Goal: Navigation & Orientation: Find specific page/section

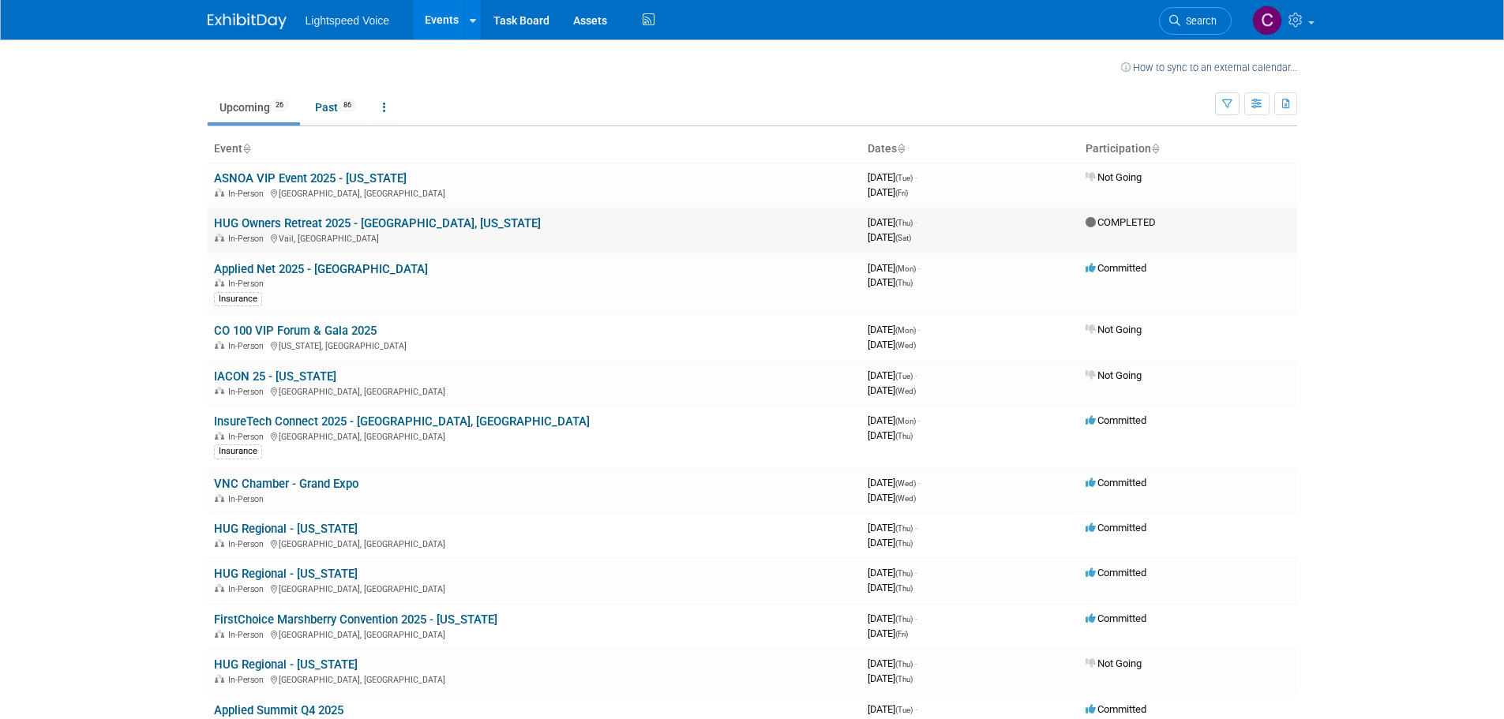
click at [356, 225] on link "HUG Owners Retreat 2025 - [GEOGRAPHIC_DATA], [US_STATE]" at bounding box center [377, 223] width 327 height 14
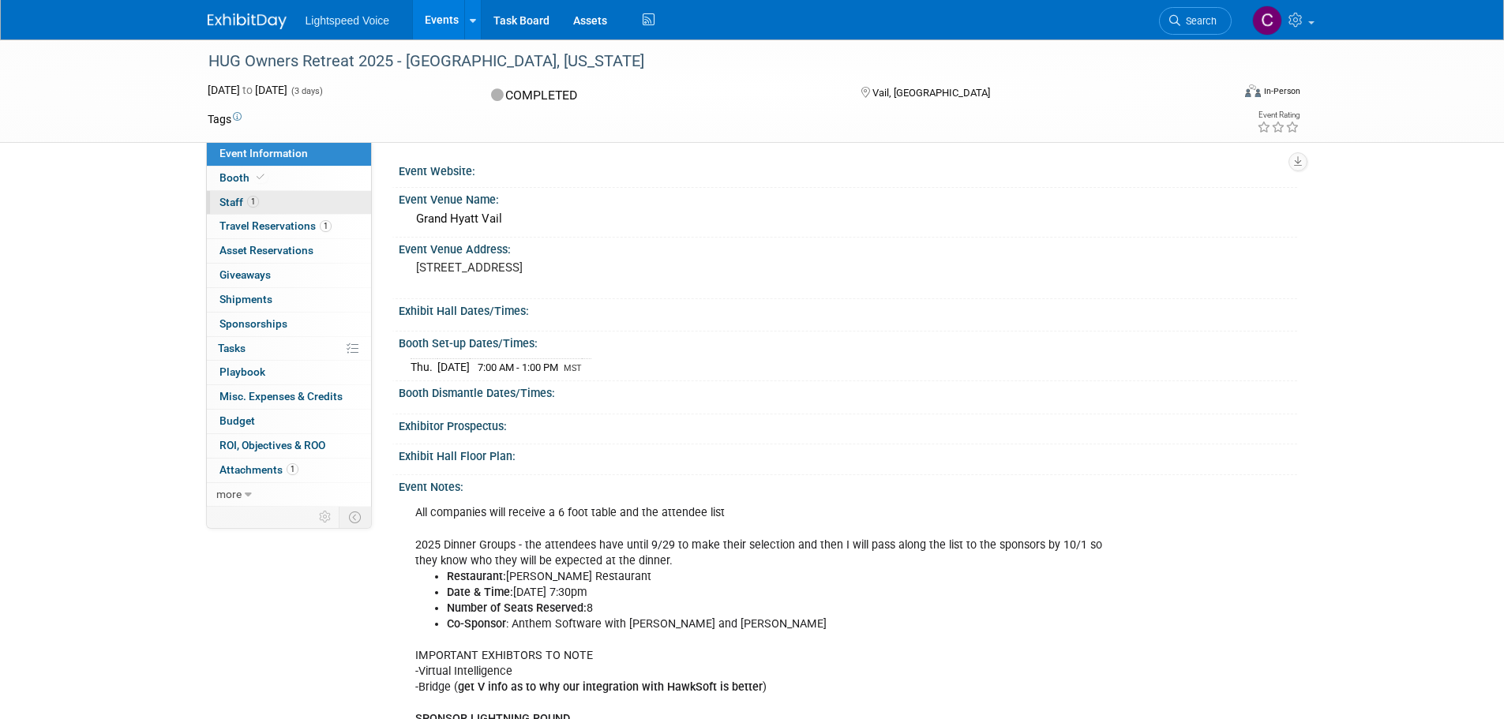
click at [226, 201] on span "Staff 1" at bounding box center [238, 202] width 39 height 13
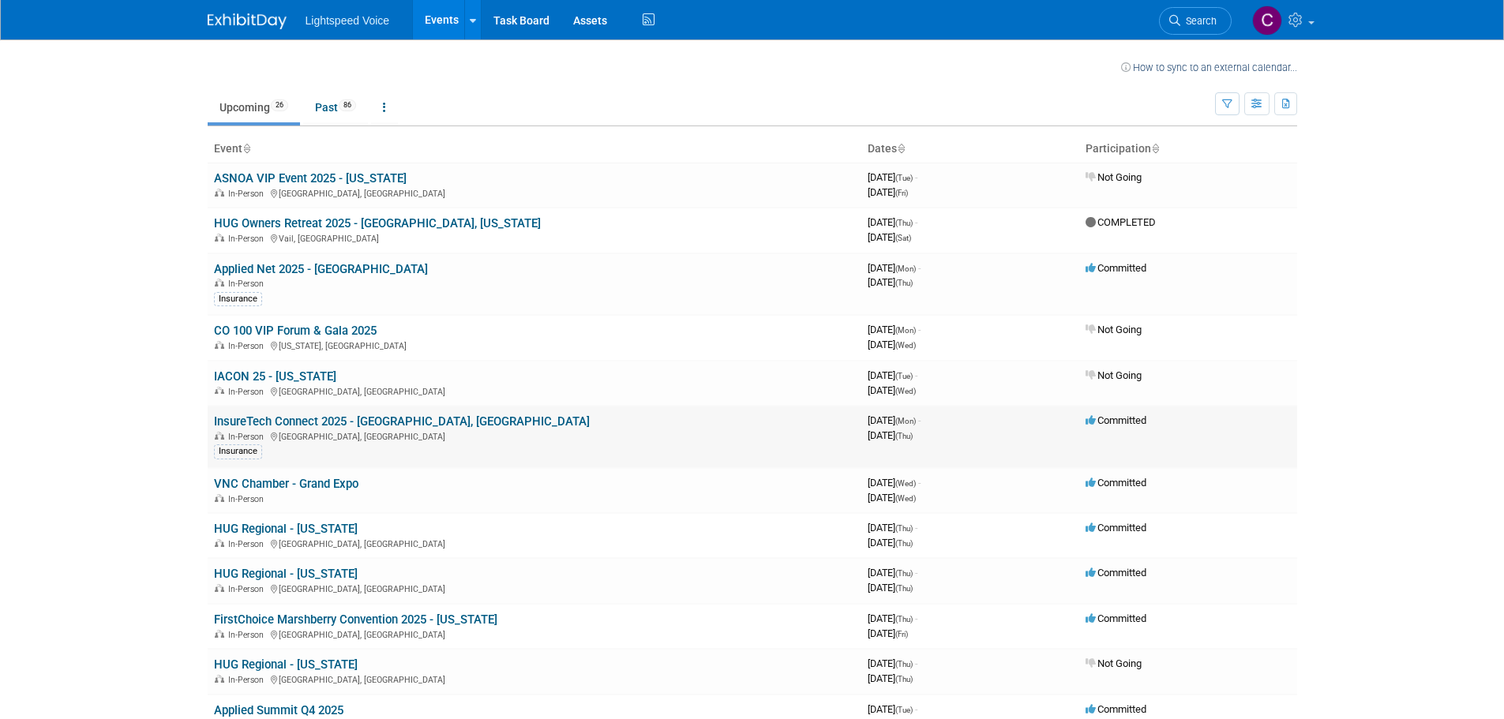
click at [350, 414] on link "InsureTech Connect 2025 - [GEOGRAPHIC_DATA], [GEOGRAPHIC_DATA]" at bounding box center [402, 421] width 376 height 14
click at [308, 489] on link "VNC Chamber - Grand Expo" at bounding box center [286, 484] width 144 height 14
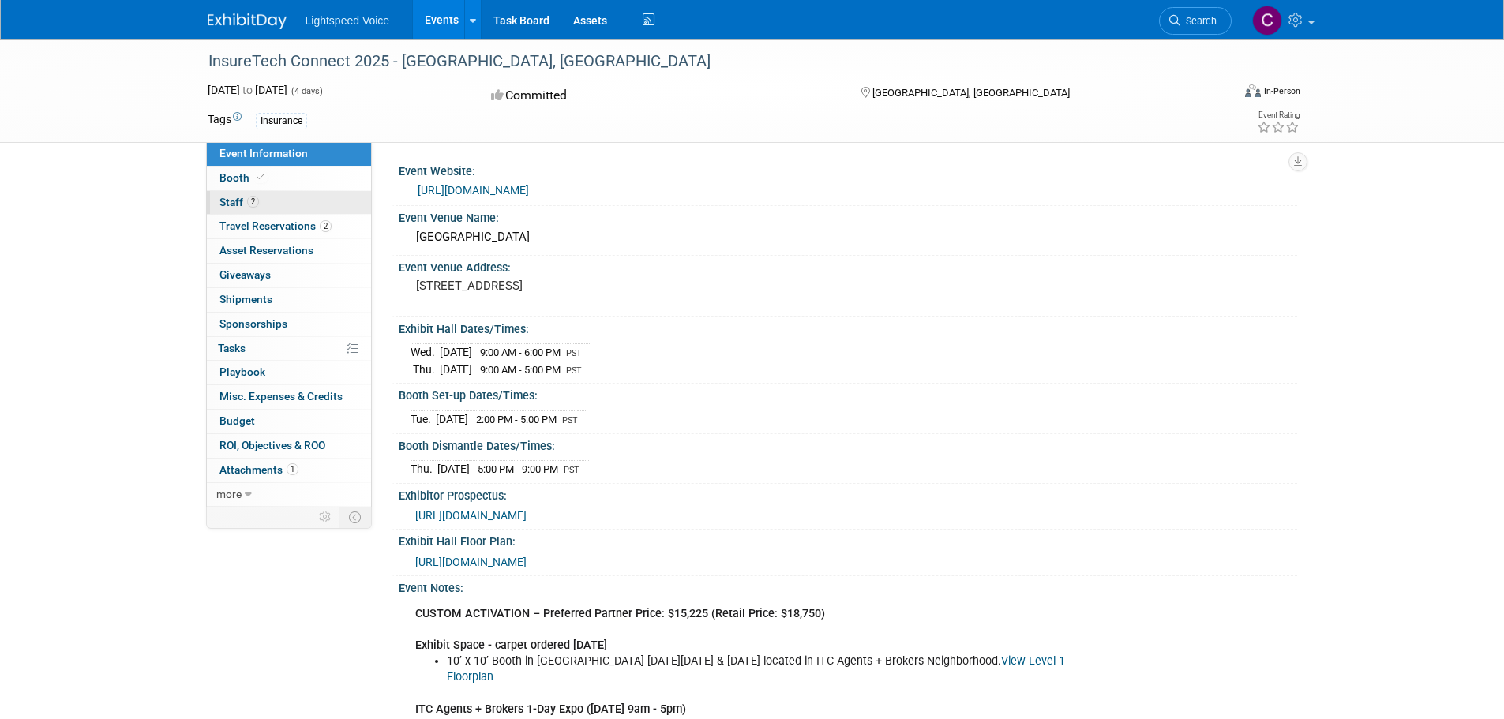
click at [225, 194] on link "2 Staff 2" at bounding box center [289, 203] width 164 height 24
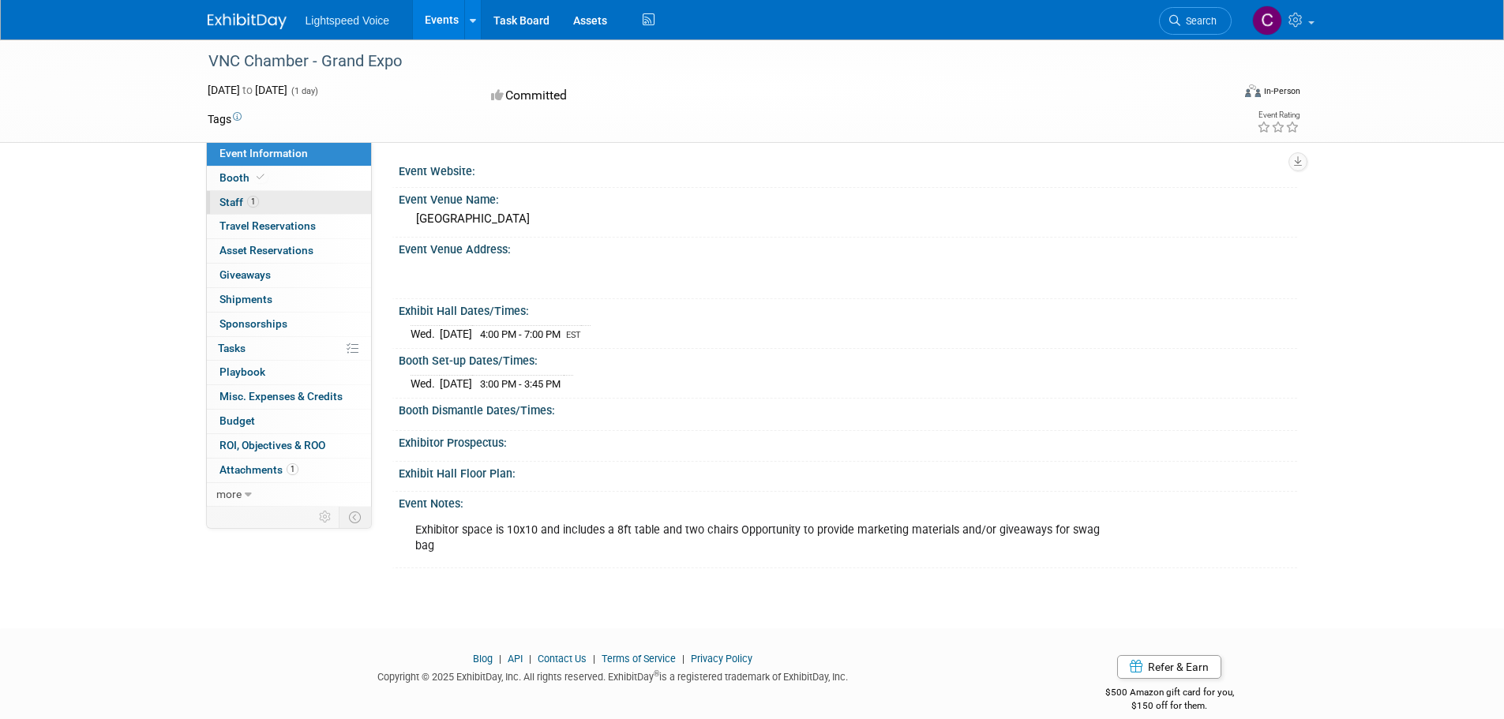
click at [223, 199] on span "Staff 1" at bounding box center [238, 202] width 39 height 13
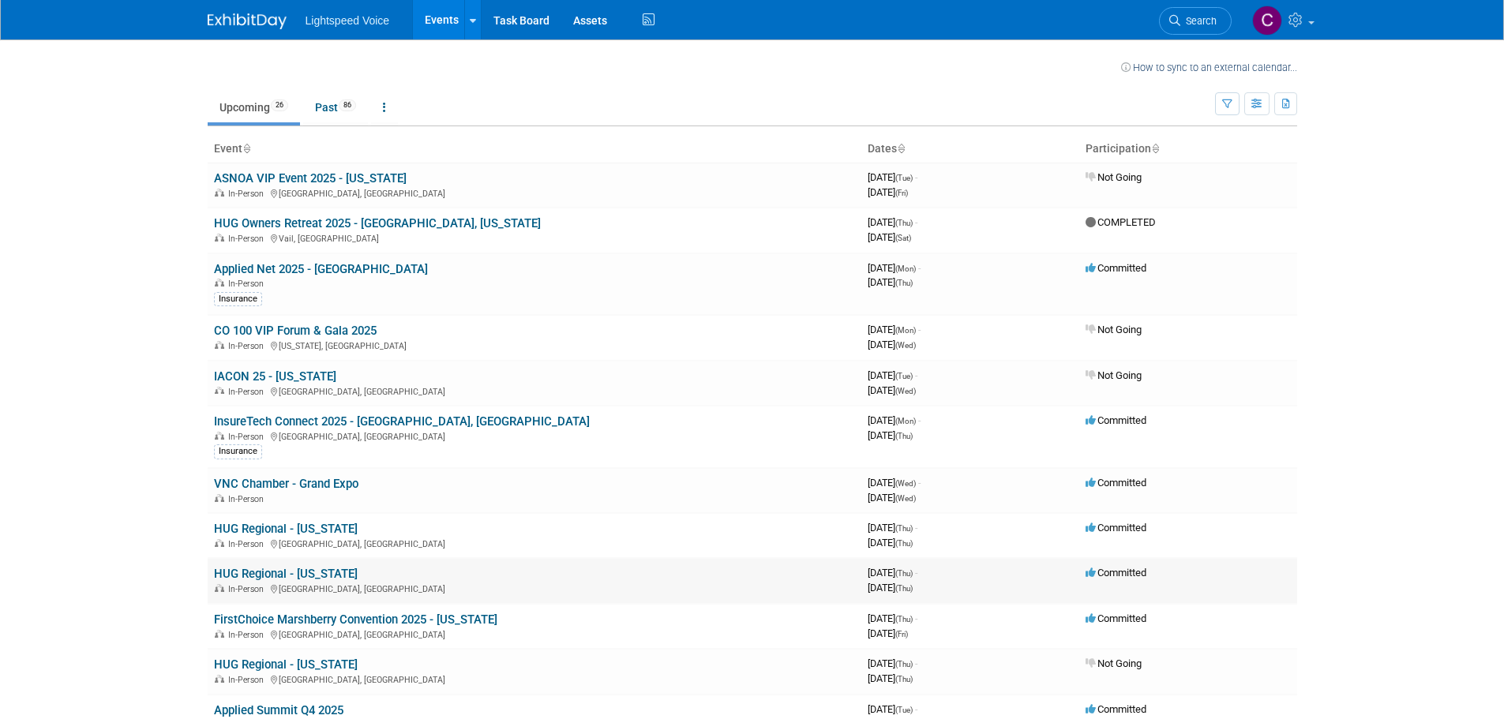
click at [329, 571] on link "HUG Regional - [US_STATE]" at bounding box center [286, 574] width 144 height 14
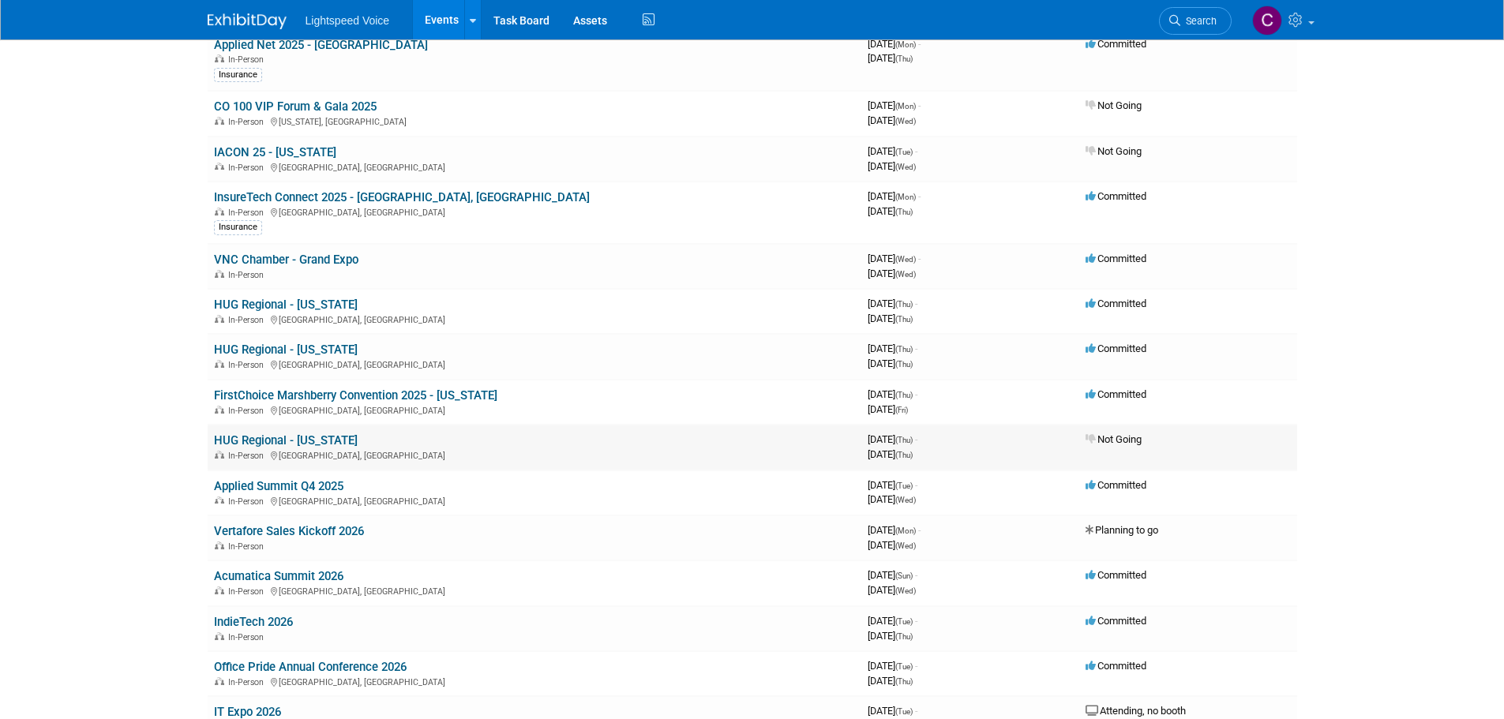
scroll to position [237, 0]
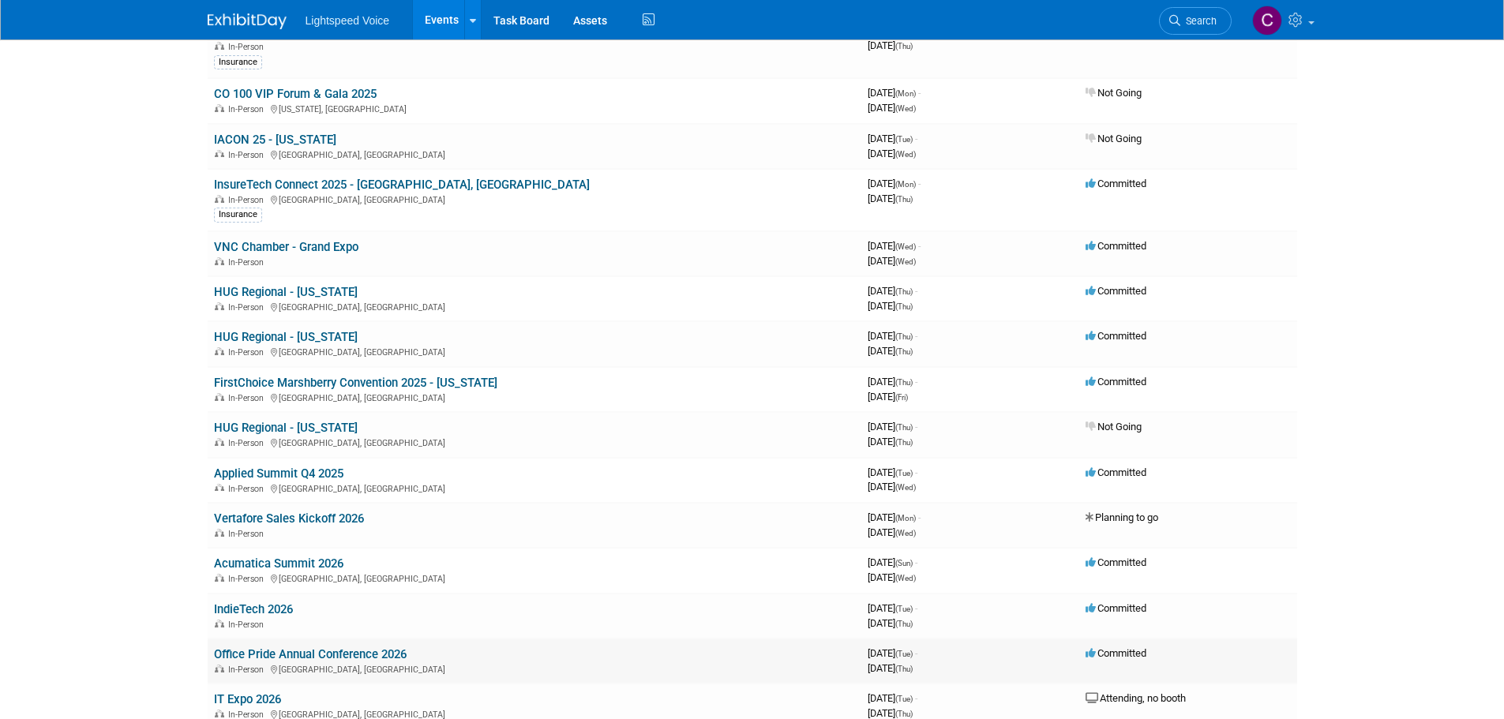
click at [318, 660] on link "Office Pride Annual Conference 2026" at bounding box center [310, 654] width 193 height 14
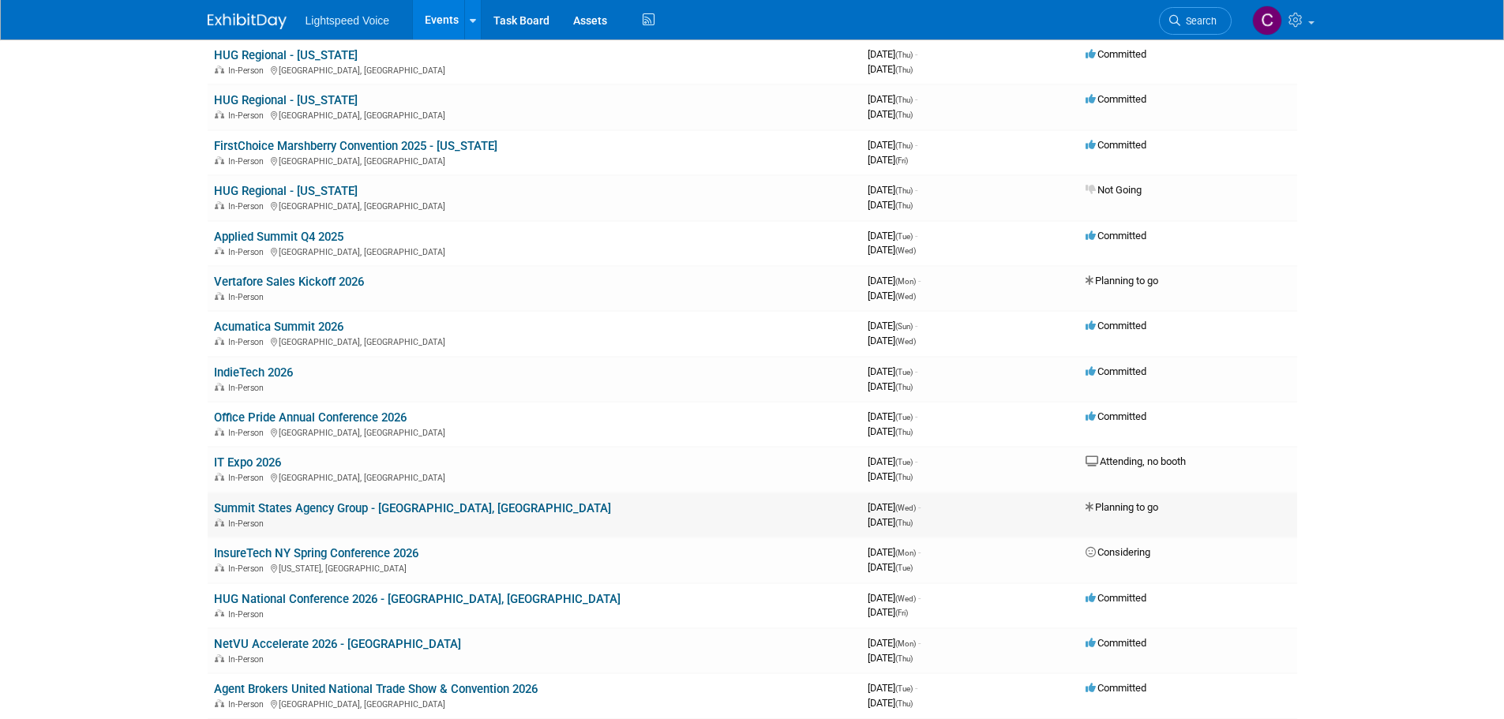
scroll to position [395, 0]
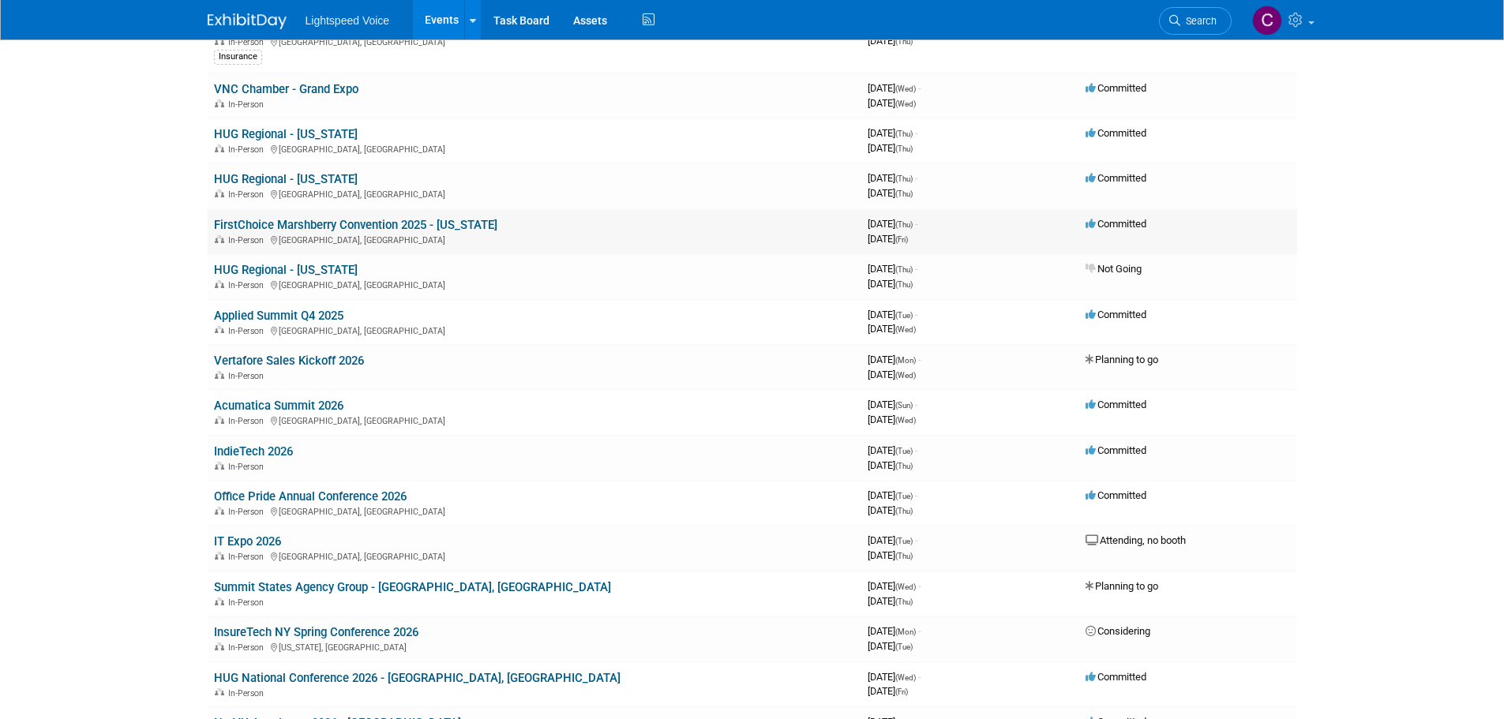
click at [372, 224] on link "FirstChoice Marshberry Convention 2025 - [US_STATE]" at bounding box center [355, 225] width 283 height 14
click at [313, 357] on link "Vertafore Sales Kickoff 2026" at bounding box center [289, 361] width 150 height 14
click at [256, 488] on td "Office Pride Annual Conference 2026 In-Person Savannah, GA" at bounding box center [535, 503] width 654 height 45
click at [256, 494] on link "Office Pride Annual Conference 2026" at bounding box center [310, 496] width 193 height 14
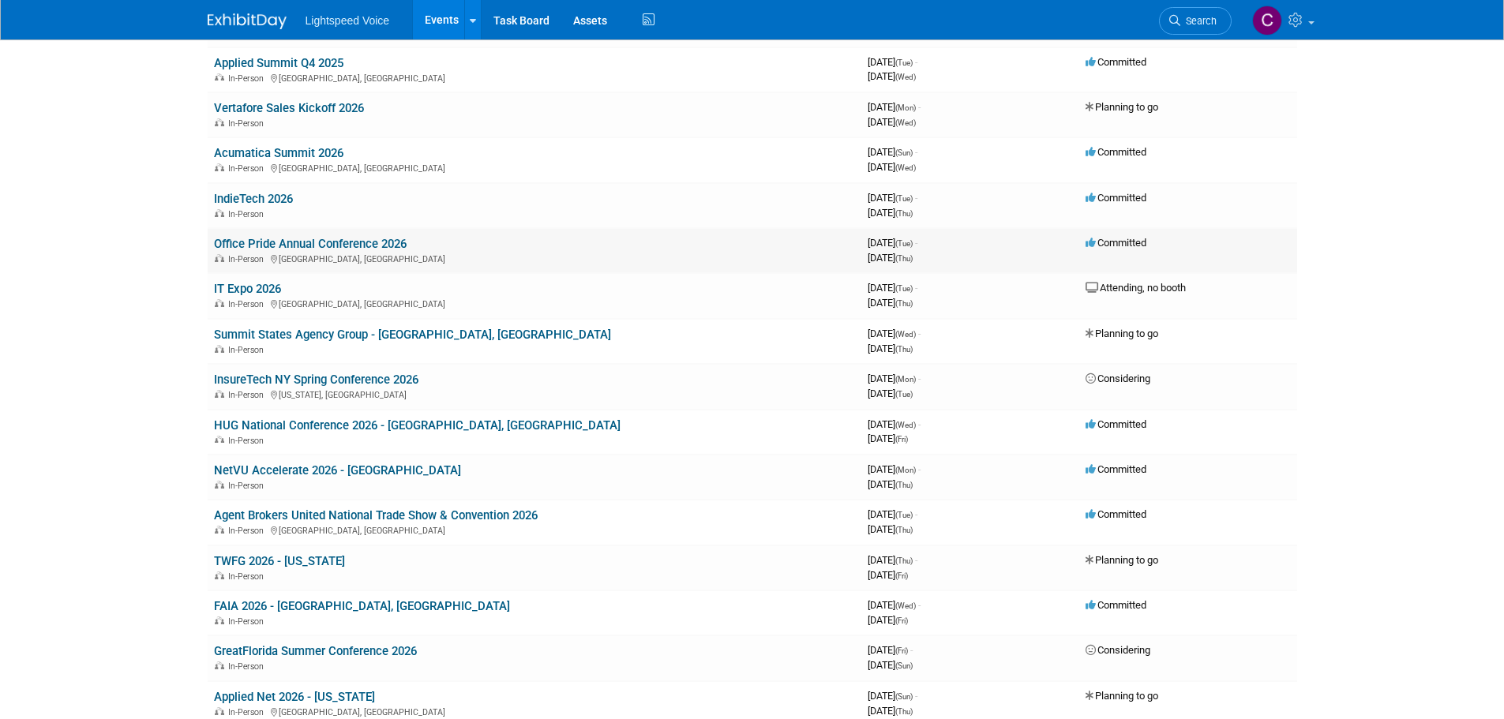
scroll to position [841, 0]
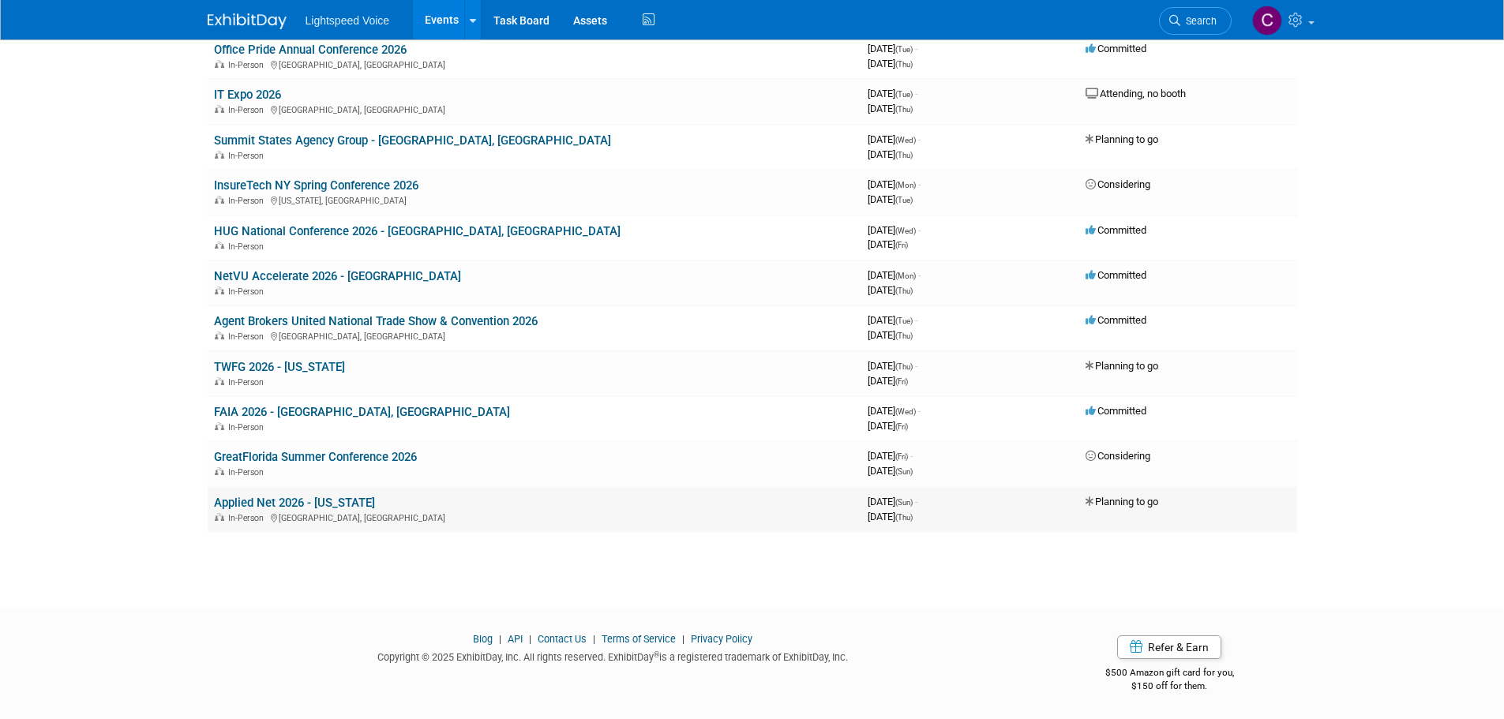
click at [268, 500] on link "Applied Net 2026 - [US_STATE]" at bounding box center [294, 503] width 161 height 14
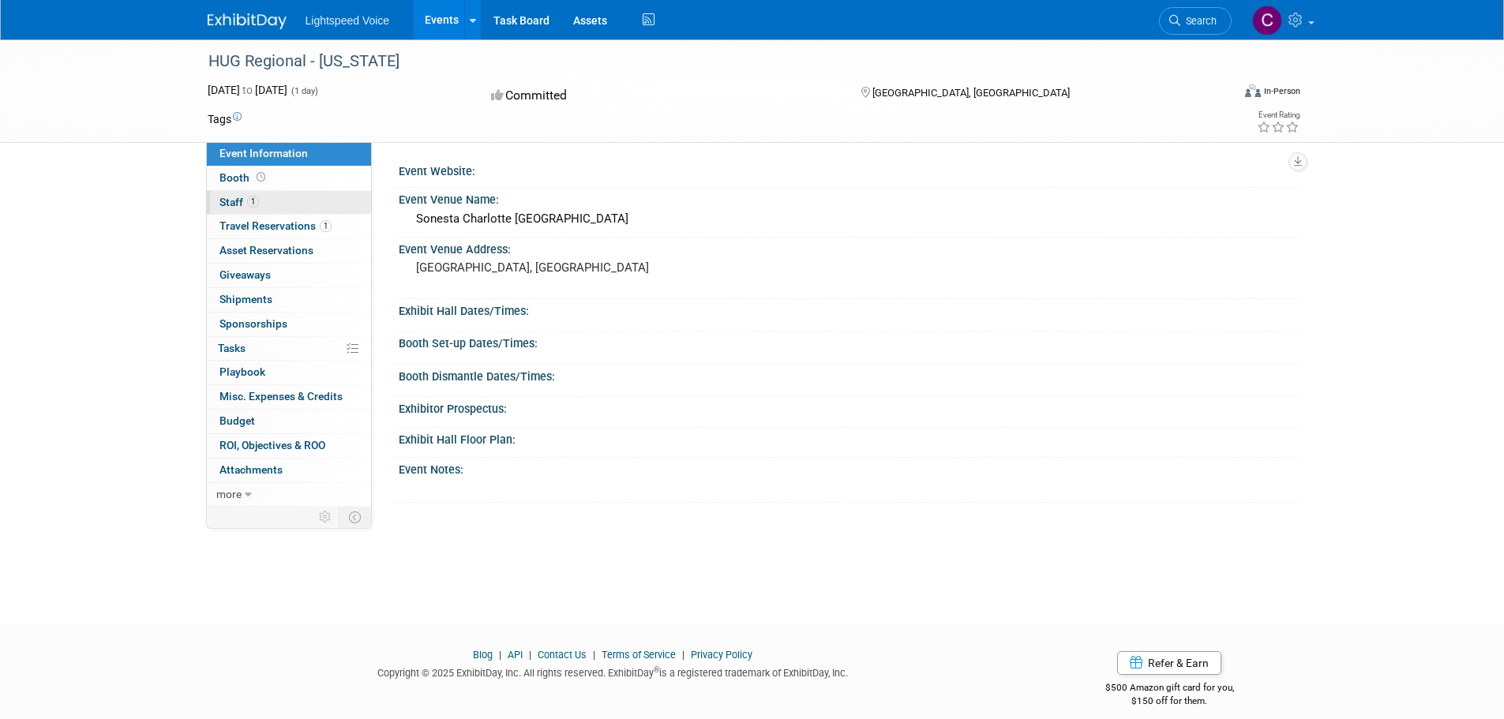
click at [227, 200] on span "Staff 1" at bounding box center [238, 202] width 39 height 13
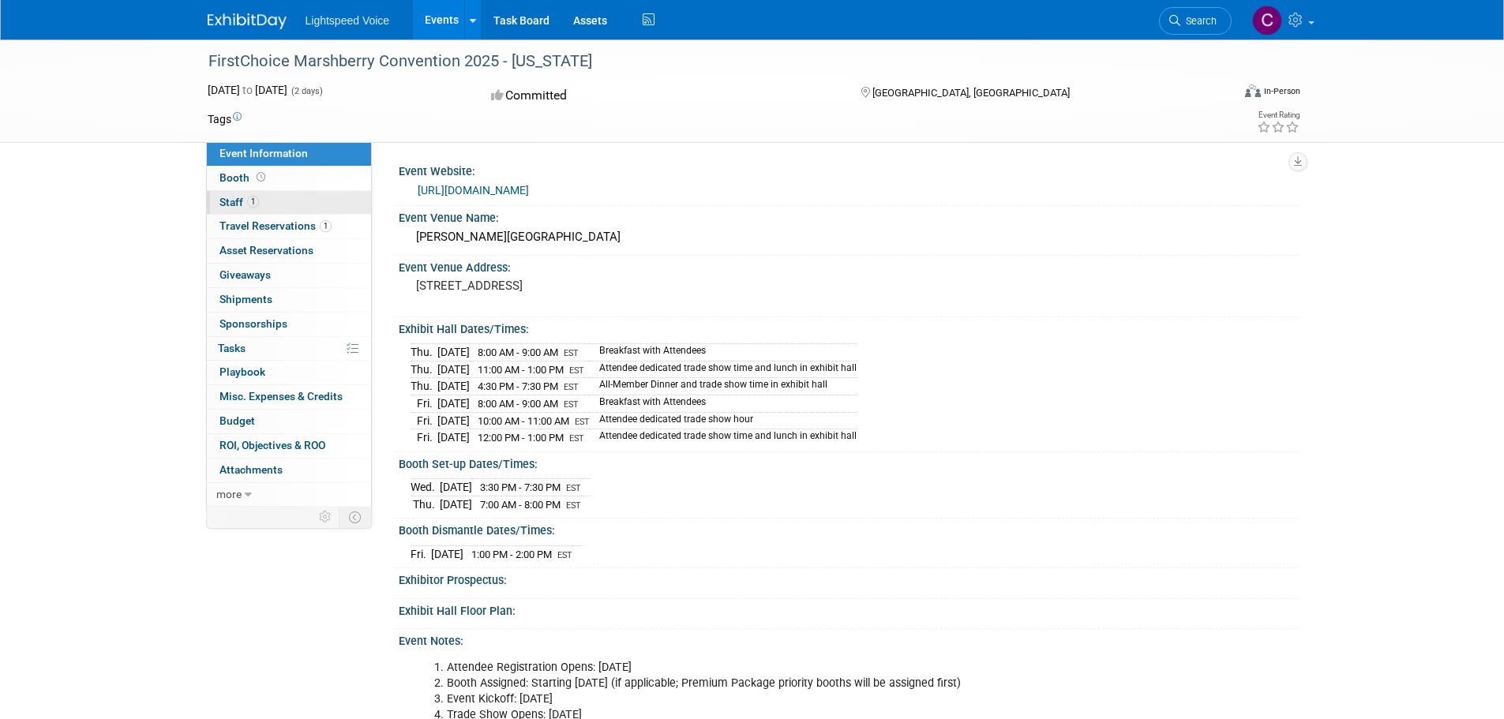
click at [234, 202] on span "Staff 1" at bounding box center [238, 202] width 39 height 13
